Goal: Task Accomplishment & Management: Use online tool/utility

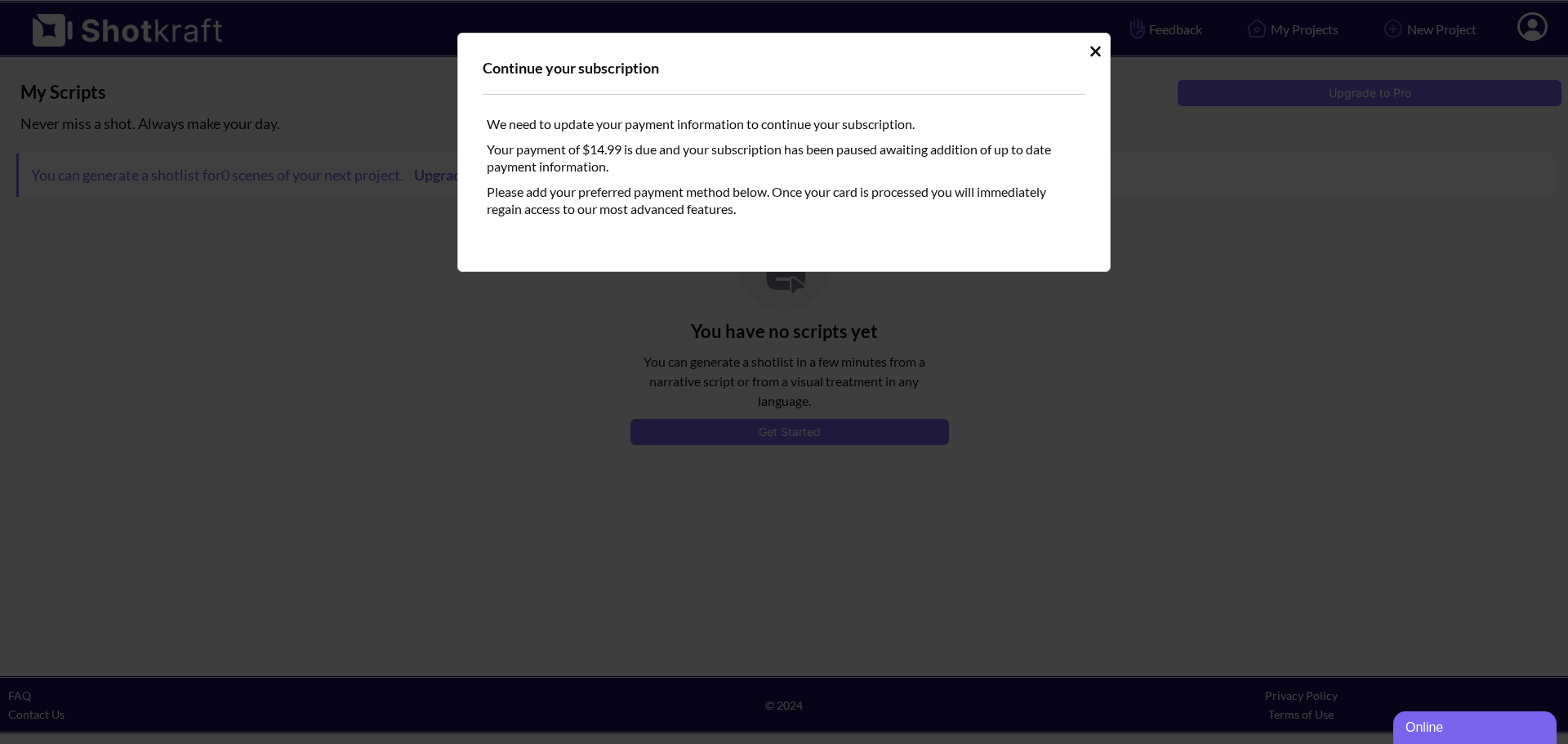
click at [1092, 47] on icon "Idle Modal" at bounding box center [1095, 51] width 11 height 11
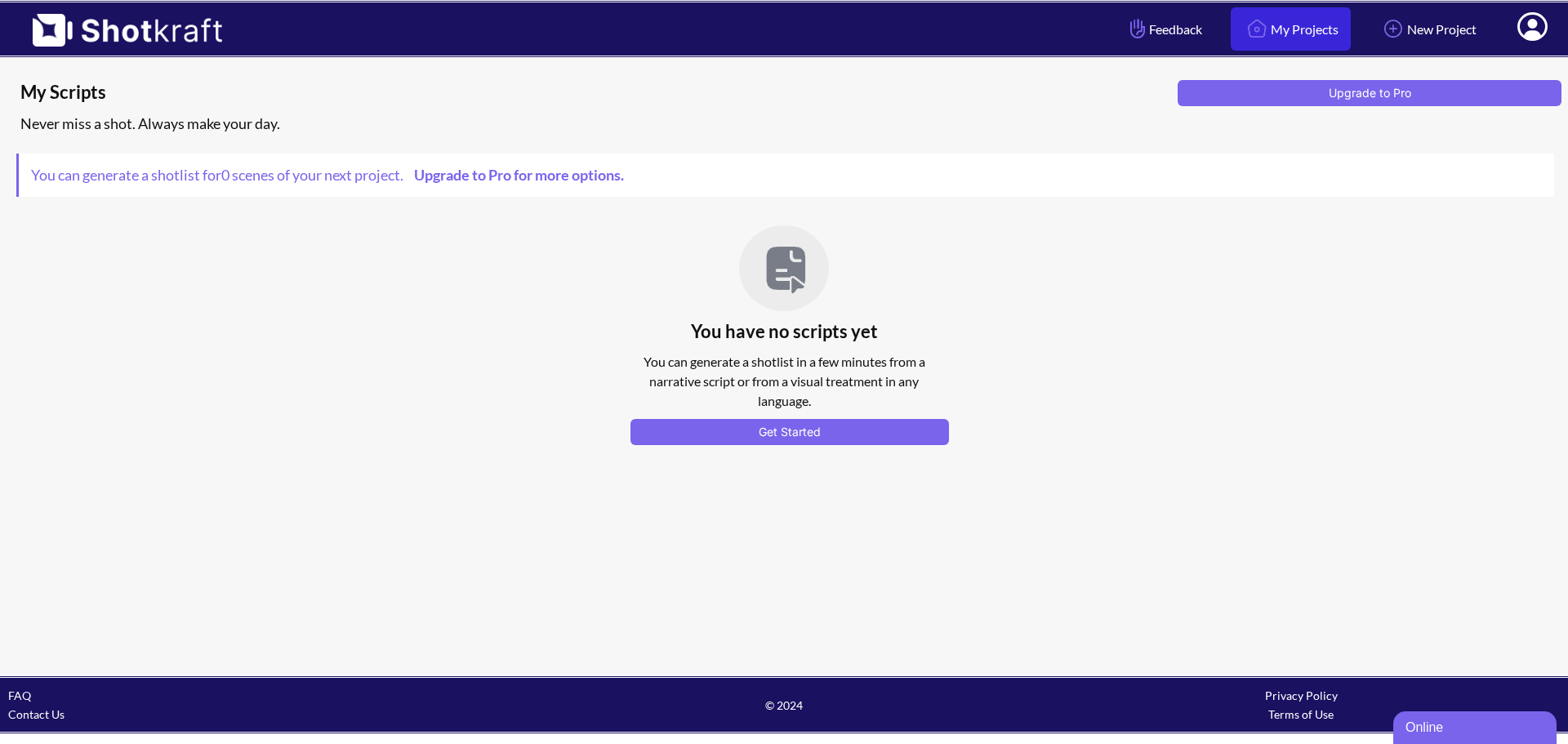
click at [1329, 31] on link "My Projects" at bounding box center [1291, 29] width 120 height 43
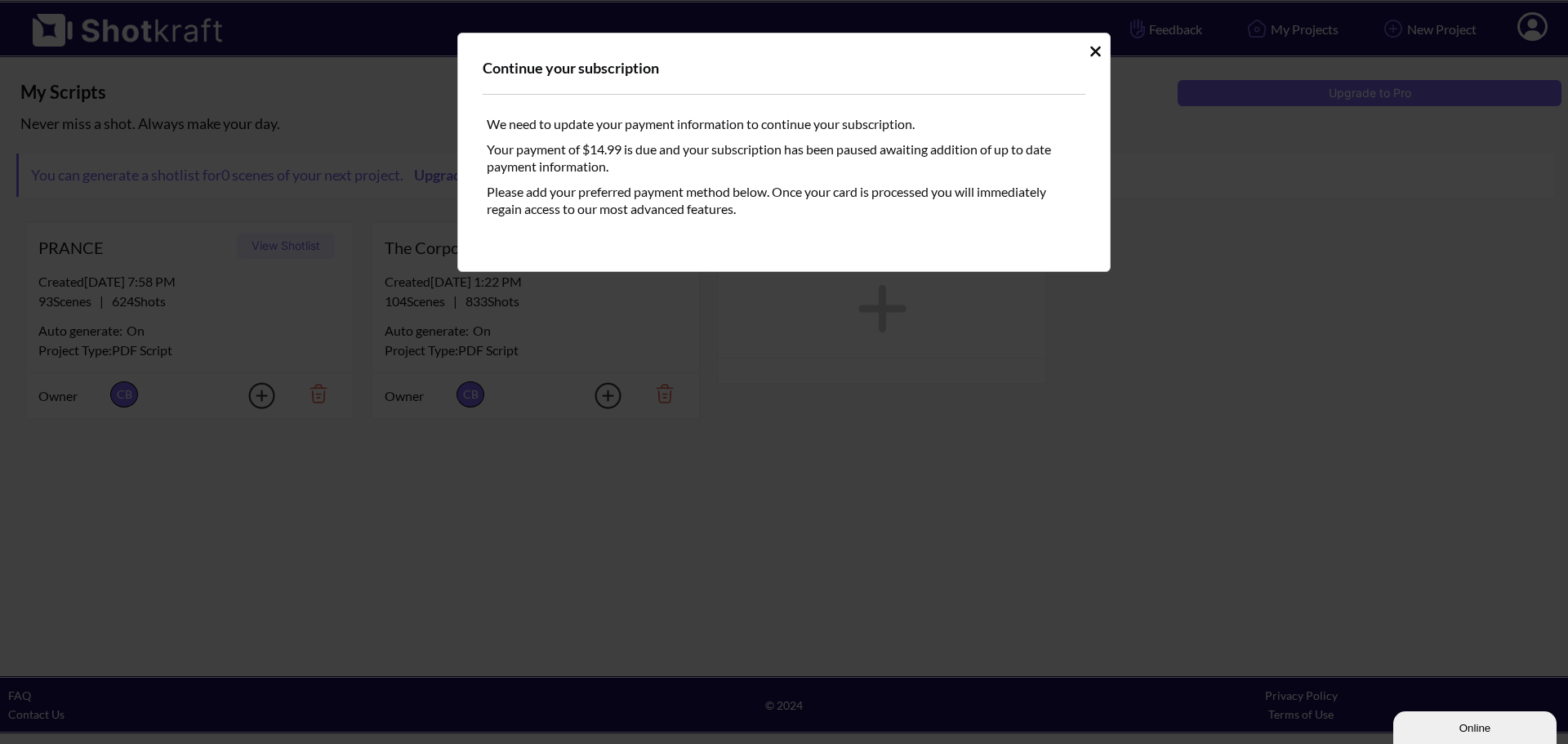
click at [1098, 59] on icon "Idle Modal" at bounding box center [1095, 51] width 12 height 17
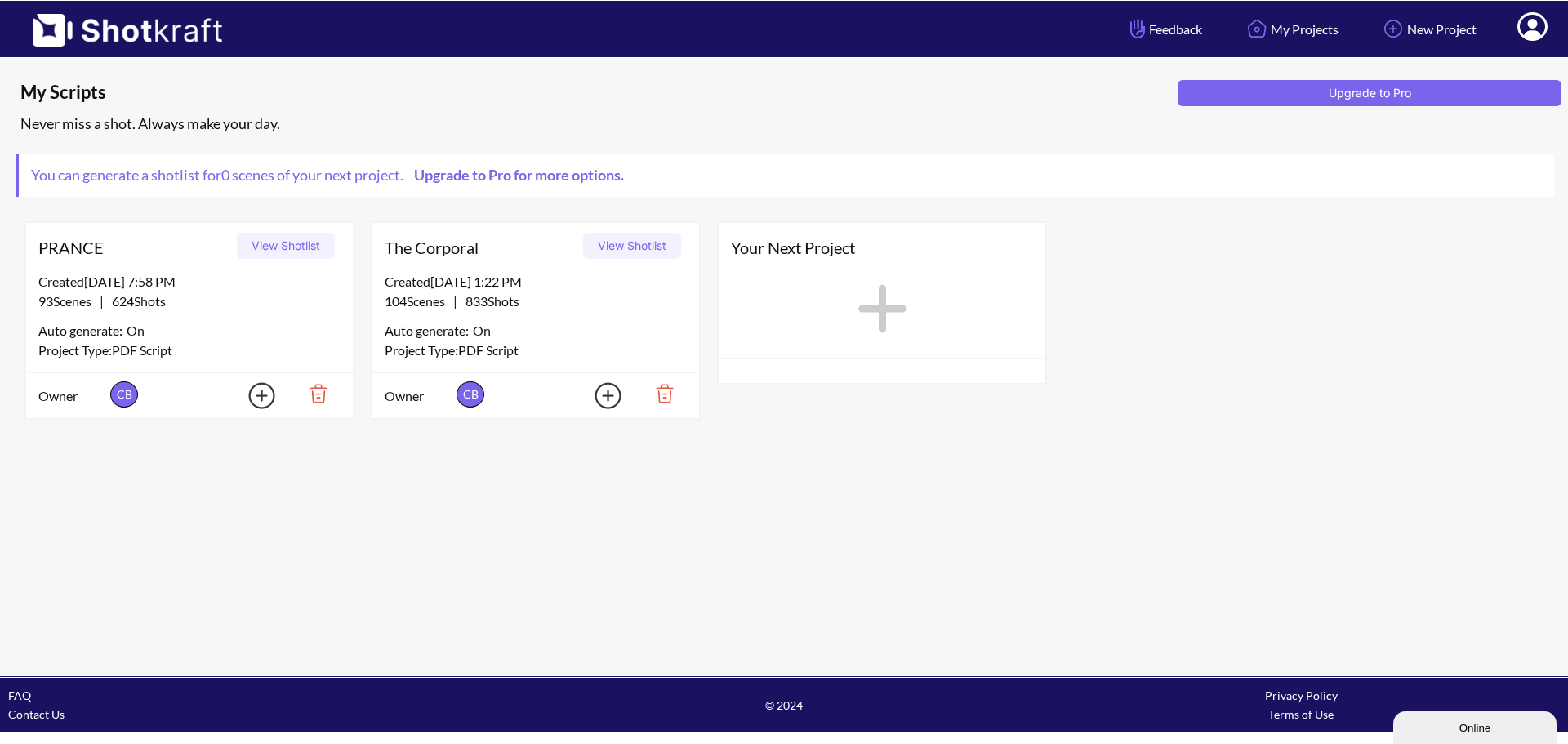
click at [317, 244] on button "View Shotlist" at bounding box center [286, 246] width 98 height 27
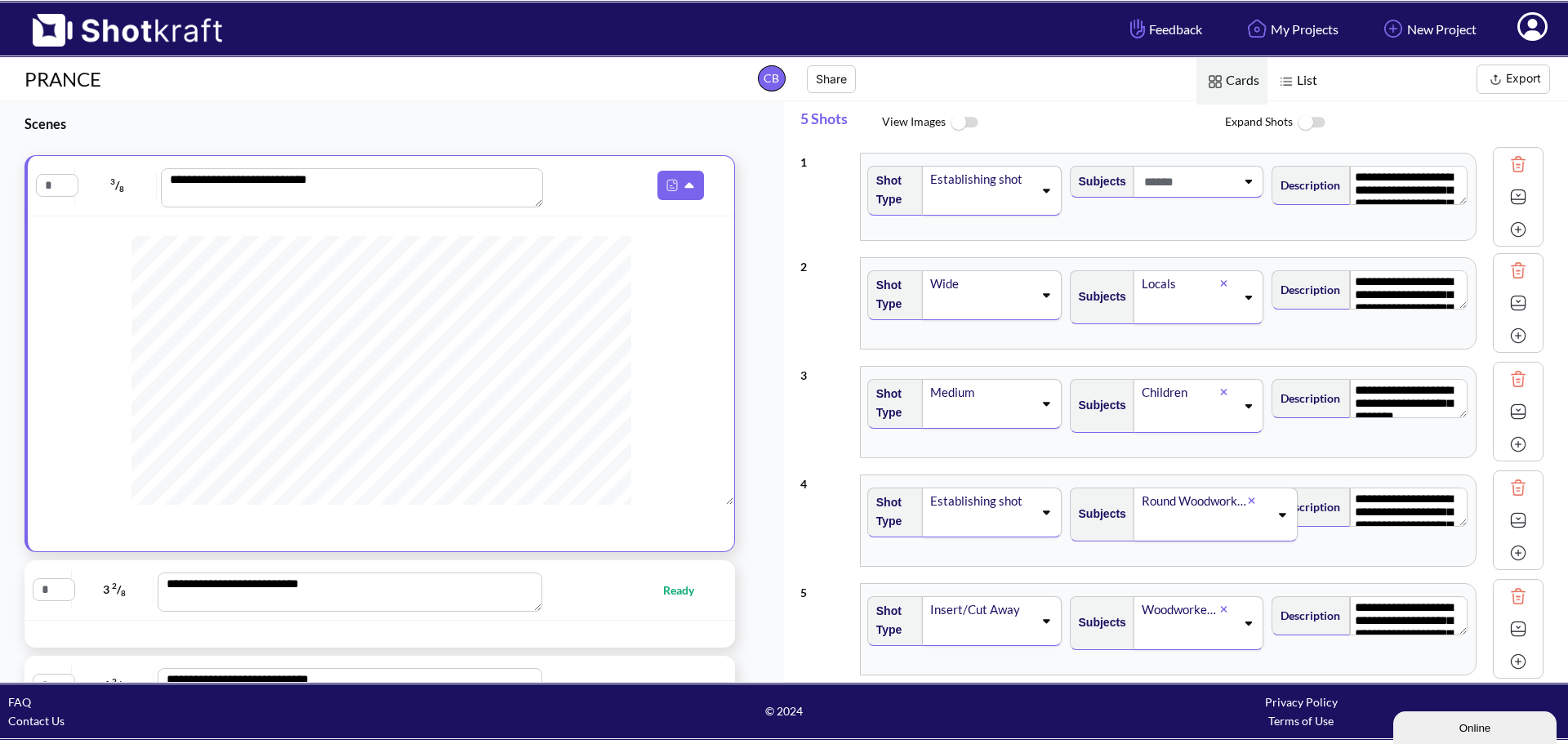
click at [1309, 128] on img at bounding box center [1311, 123] width 36 height 35
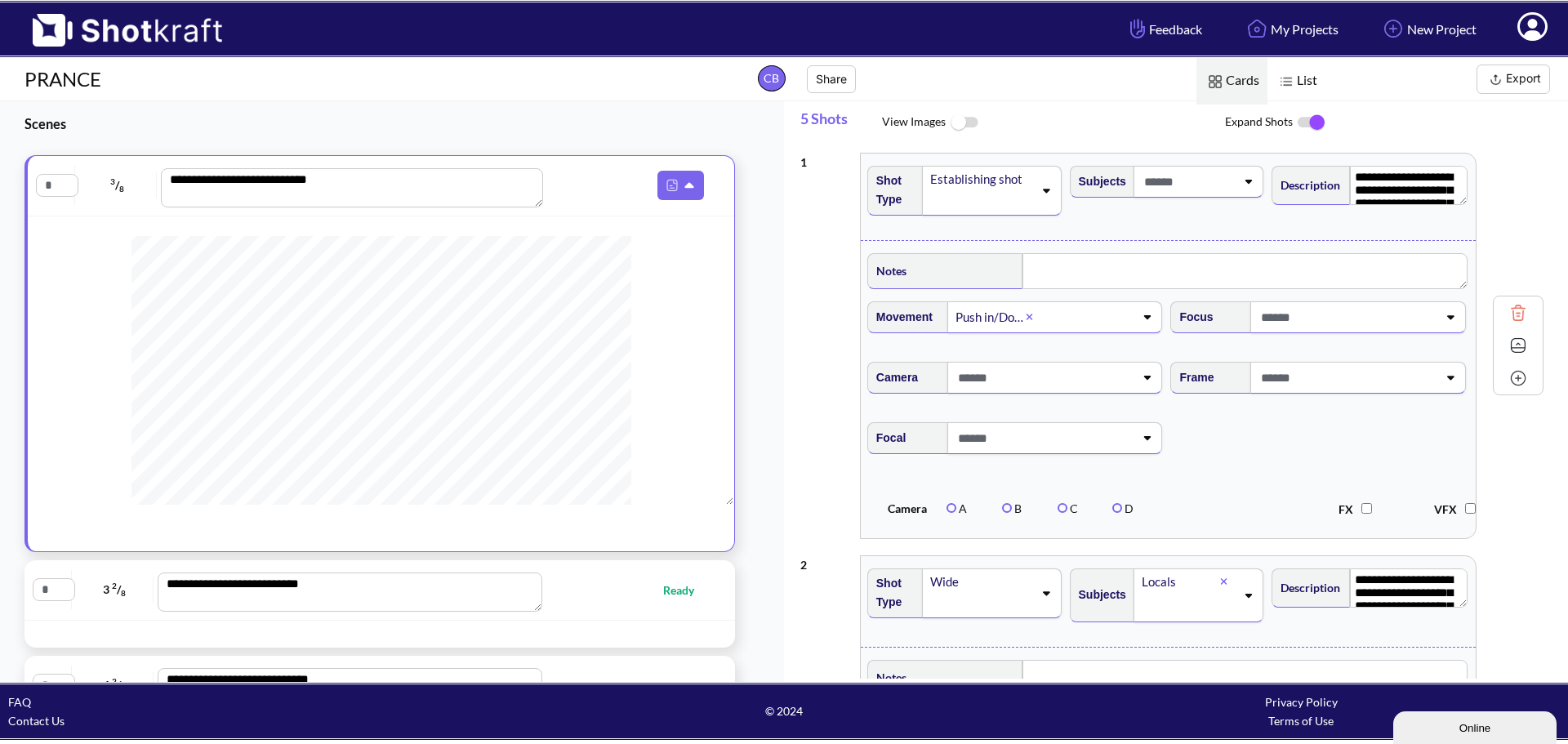
click at [1309, 128] on img at bounding box center [1311, 122] width 36 height 34
